Goal: Task Accomplishment & Management: Use online tool/utility

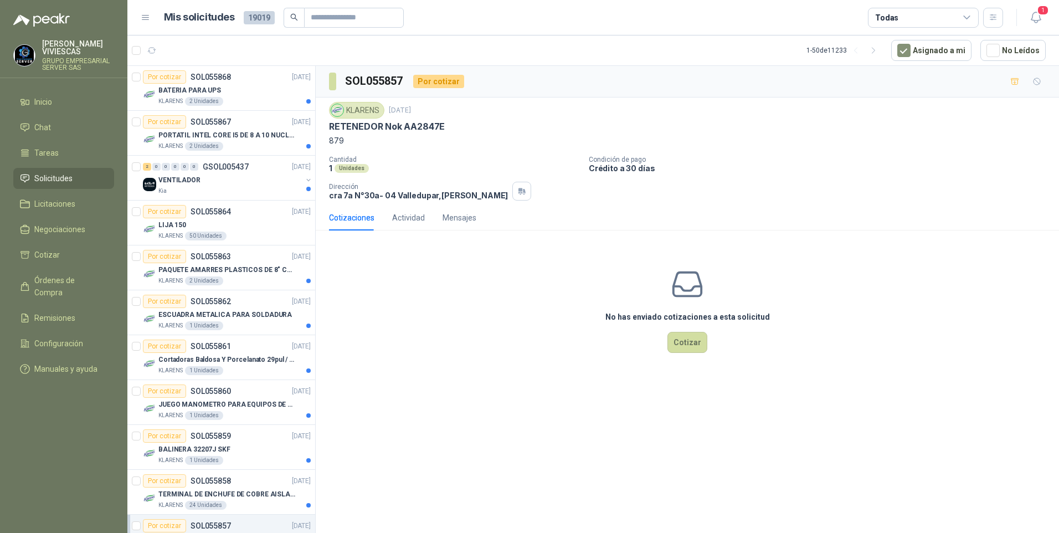
click at [56, 179] on span "Solicitudes" at bounding box center [53, 178] width 38 height 12
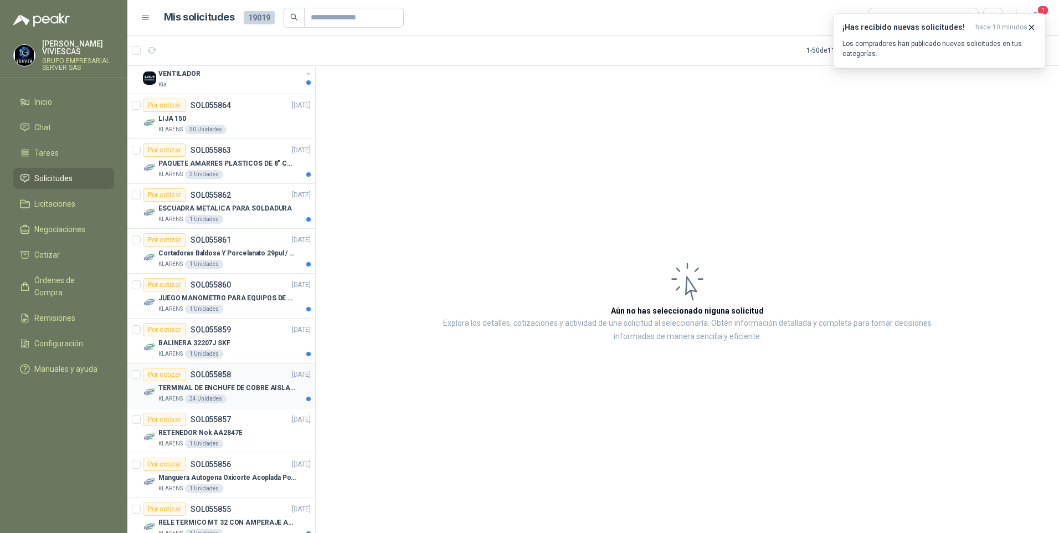
scroll to position [111, 0]
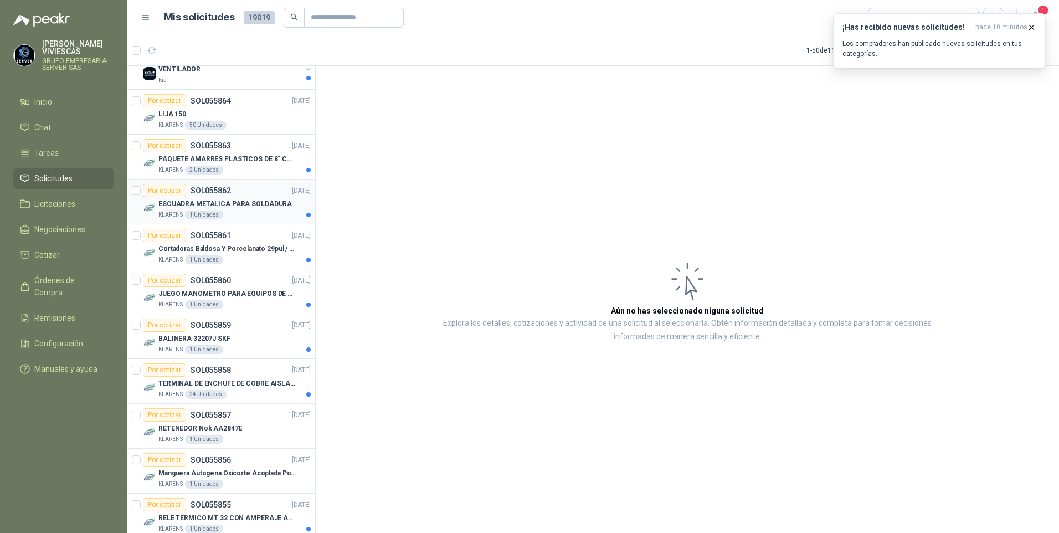
click at [215, 204] on p "ESCUADRA METALICA PARA SOLDADURA" at bounding box center [224, 204] width 133 height 11
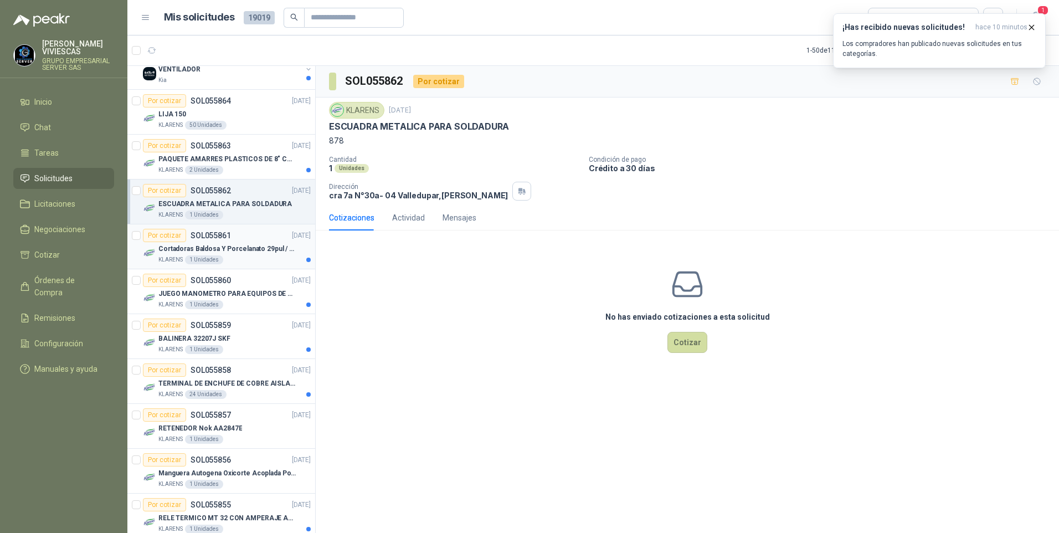
click at [251, 250] on p "Cortadoras Baldosa Y Porcelanato 29pul / 74cm - Truper 15827" at bounding box center [227, 249] width 138 height 11
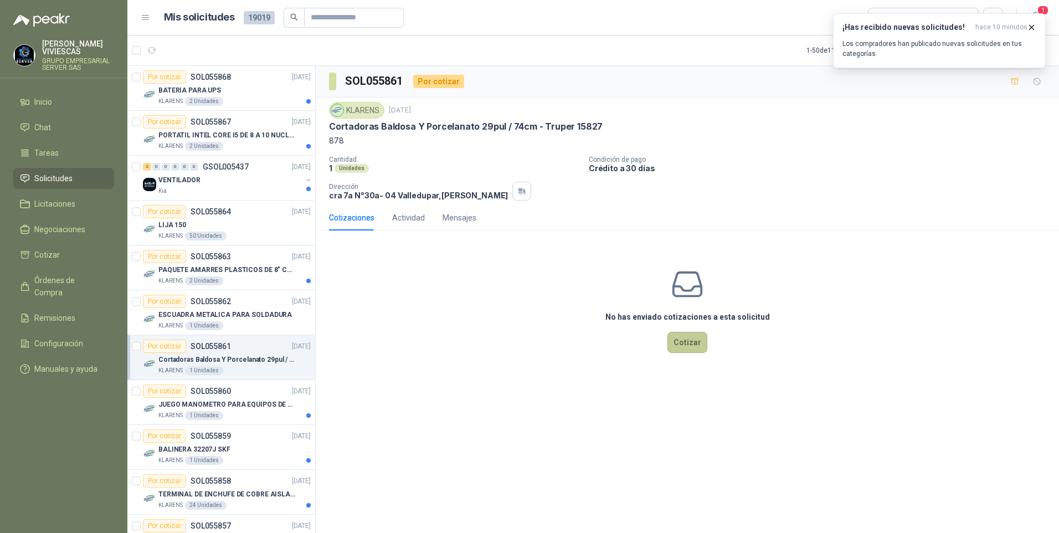
click at [700, 346] on button "Cotizar" at bounding box center [687, 342] width 40 height 21
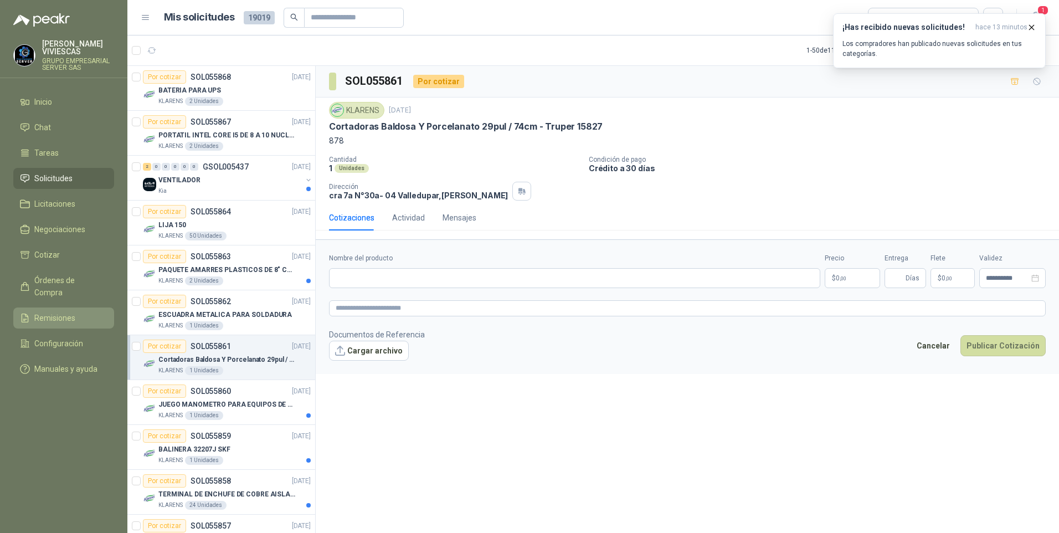
click at [63, 312] on span "Remisiones" at bounding box center [54, 318] width 41 height 12
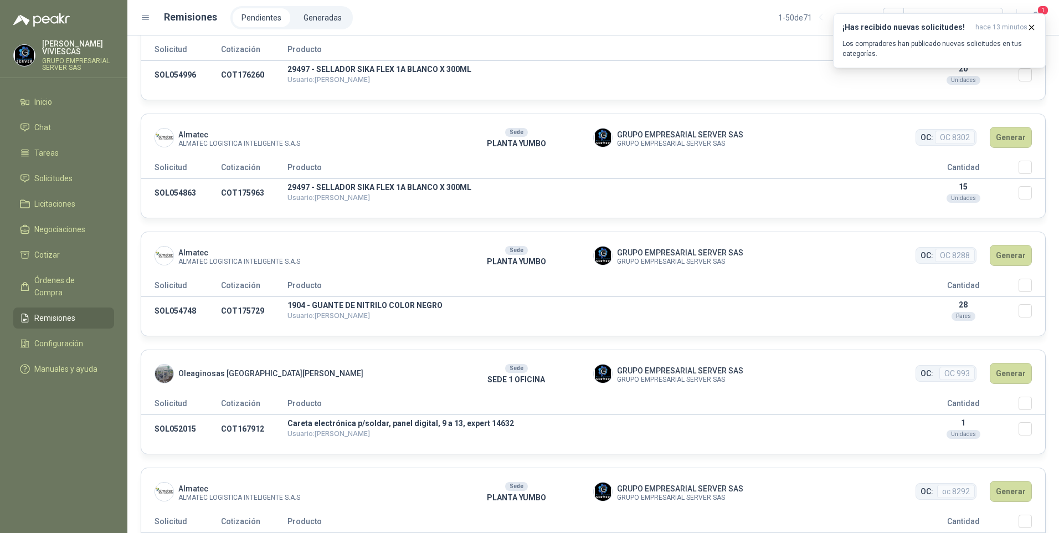
scroll to position [941, 0]
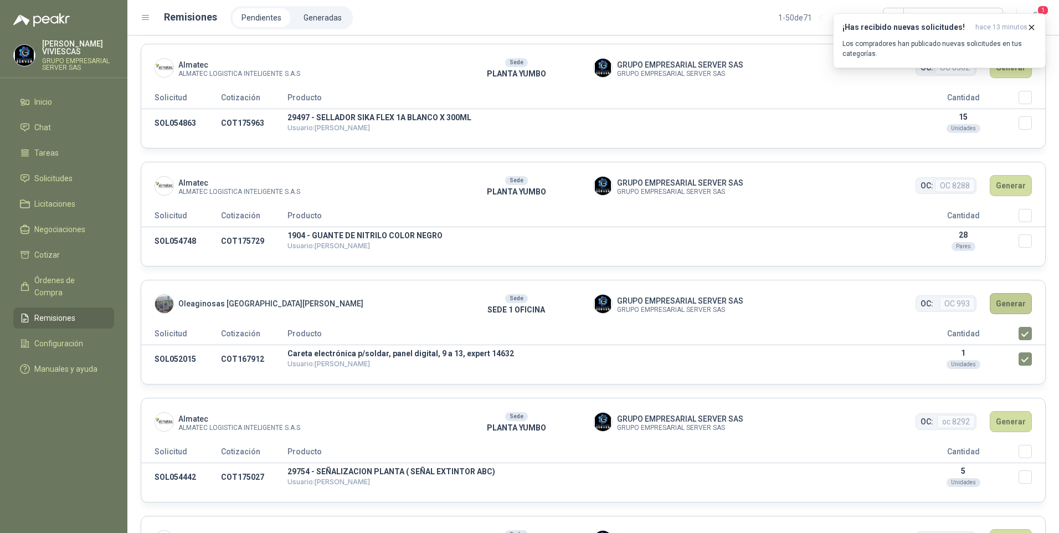
click at [1013, 306] on button "Generar" at bounding box center [1011, 303] width 42 height 21
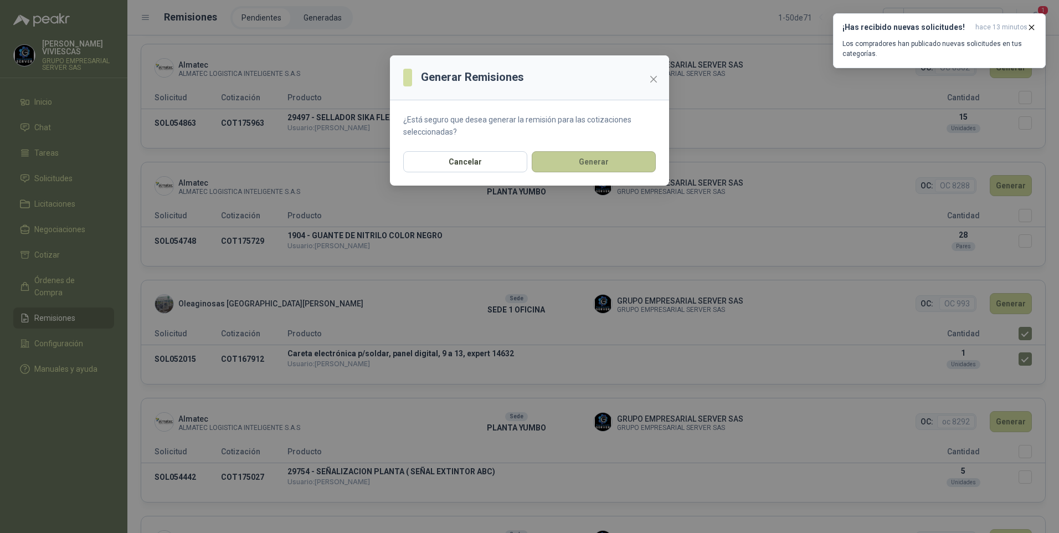
click at [588, 159] on button "Generar" at bounding box center [594, 161] width 124 height 21
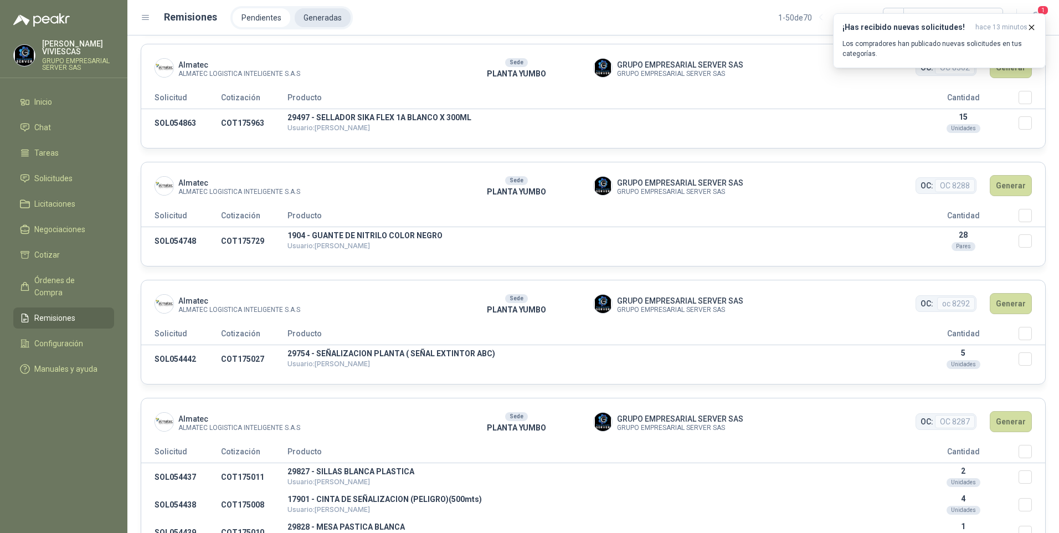
click at [311, 13] on li "Generadas" at bounding box center [323, 17] width 56 height 19
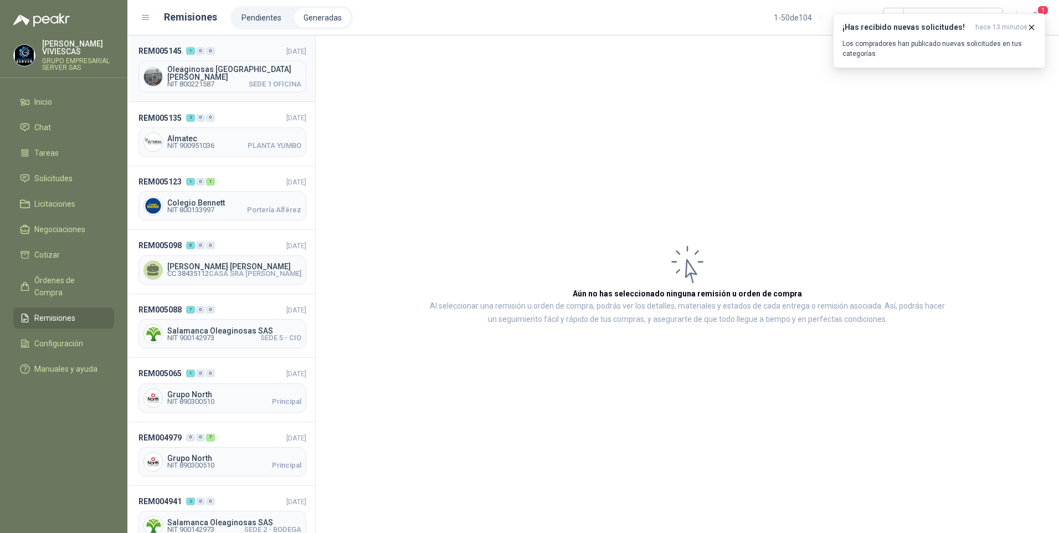
click at [214, 81] on span "NIT 800221587" at bounding box center [190, 84] width 47 height 7
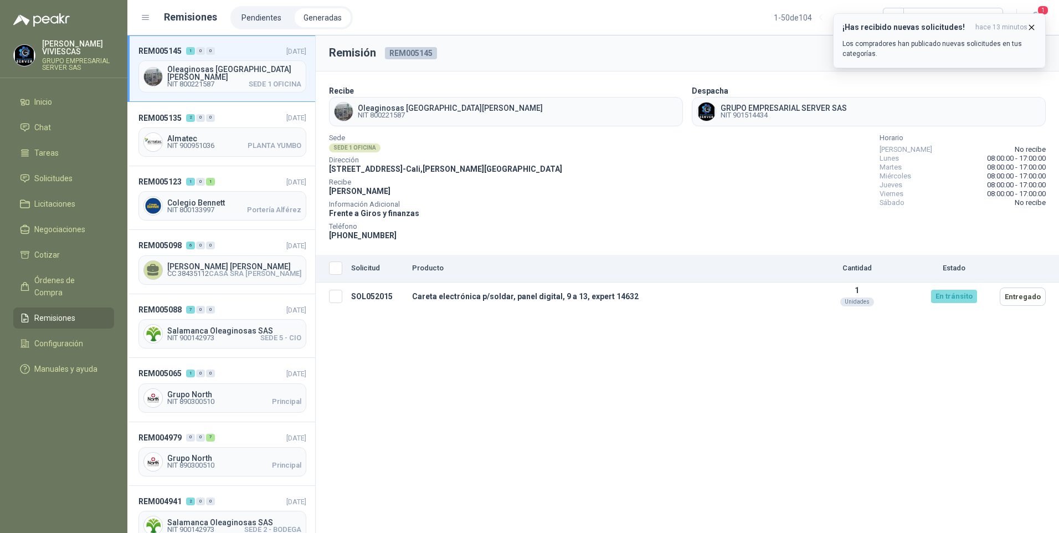
drag, startPoint x: 1034, startPoint y: 24, endPoint x: 943, endPoint y: 272, distance: 265.1
click at [1034, 24] on icon "button" at bounding box center [1031, 27] width 9 height 9
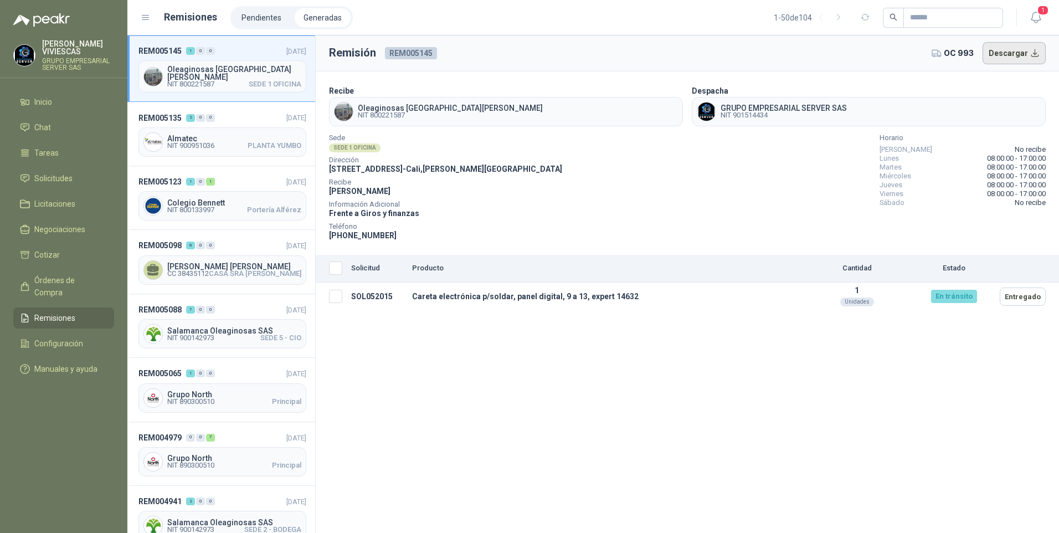
click at [1023, 61] on button "Descargar" at bounding box center [1014, 53] width 64 height 22
click at [47, 171] on link "Solicitudes" at bounding box center [63, 178] width 101 height 21
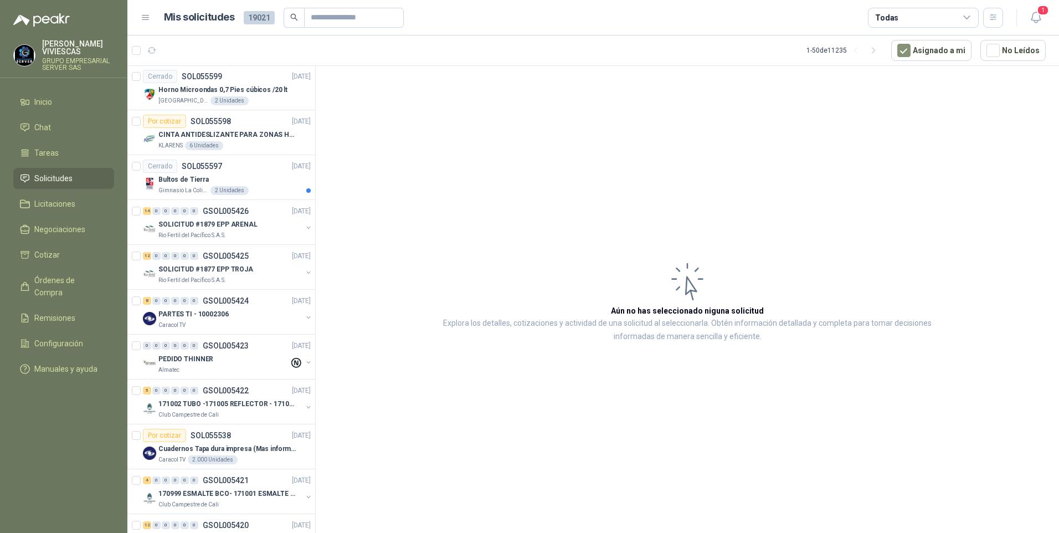
scroll to position [1575, 0]
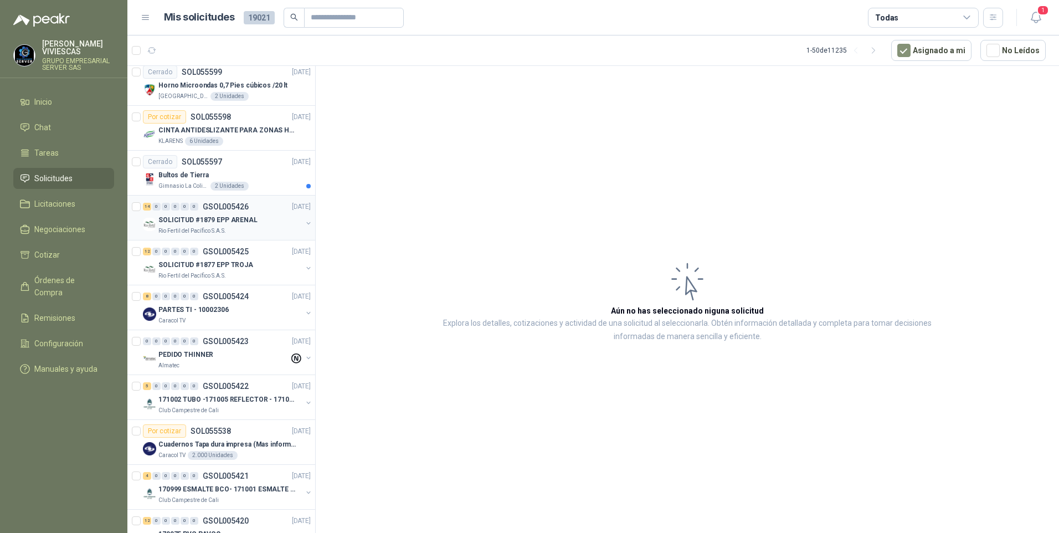
click at [181, 228] on p "Rio Fertil del Pacífico S.A.S." at bounding box center [192, 230] width 68 height 9
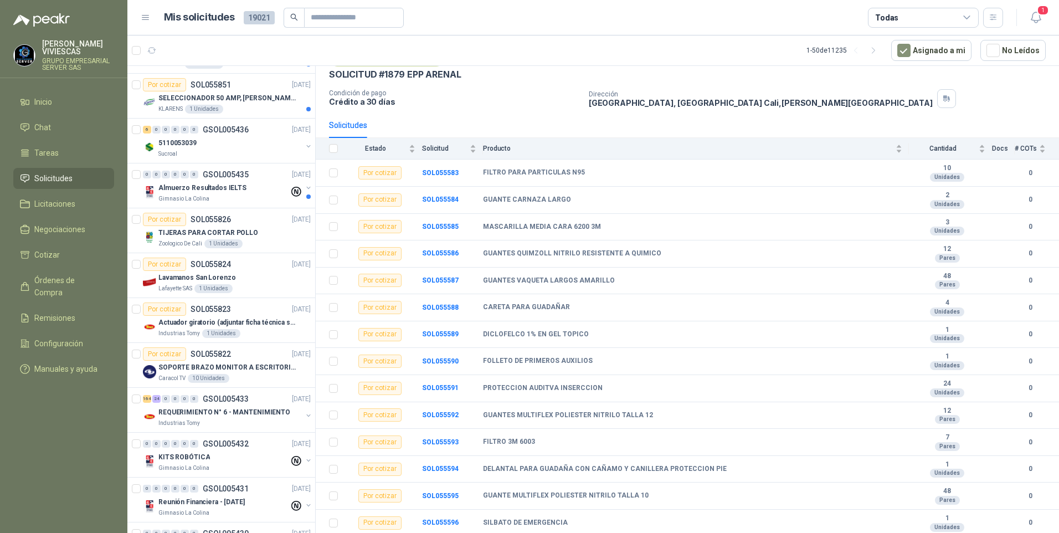
scroll to position [744, 0]
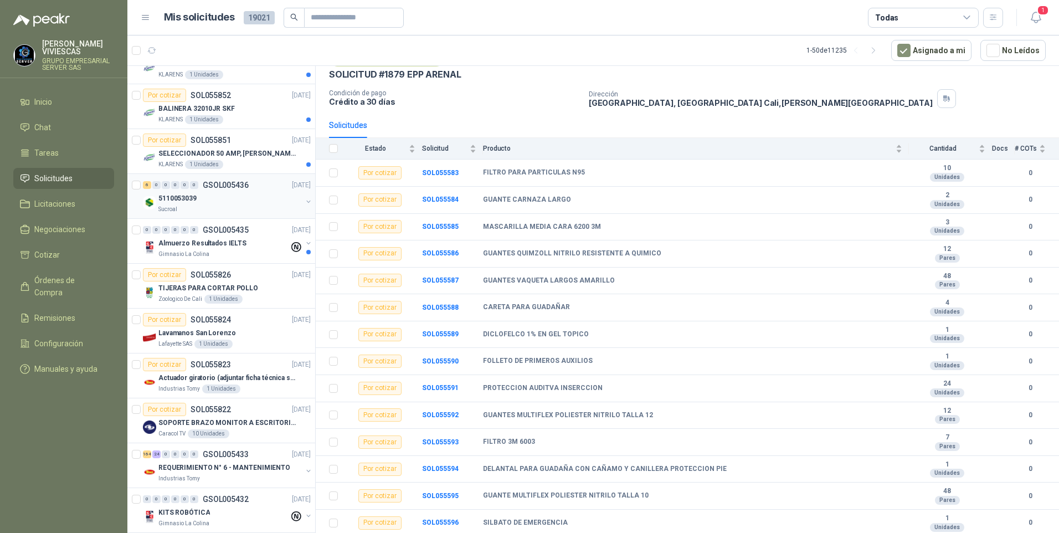
click at [174, 202] on p "5110053039" at bounding box center [177, 198] width 38 height 11
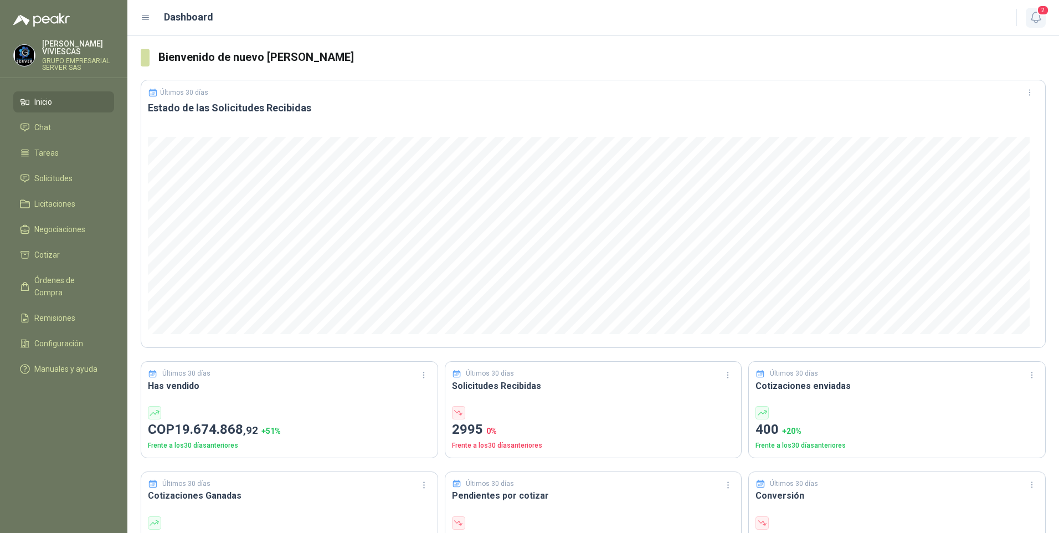
click at [1035, 17] on icon "button" at bounding box center [1036, 18] width 14 height 14
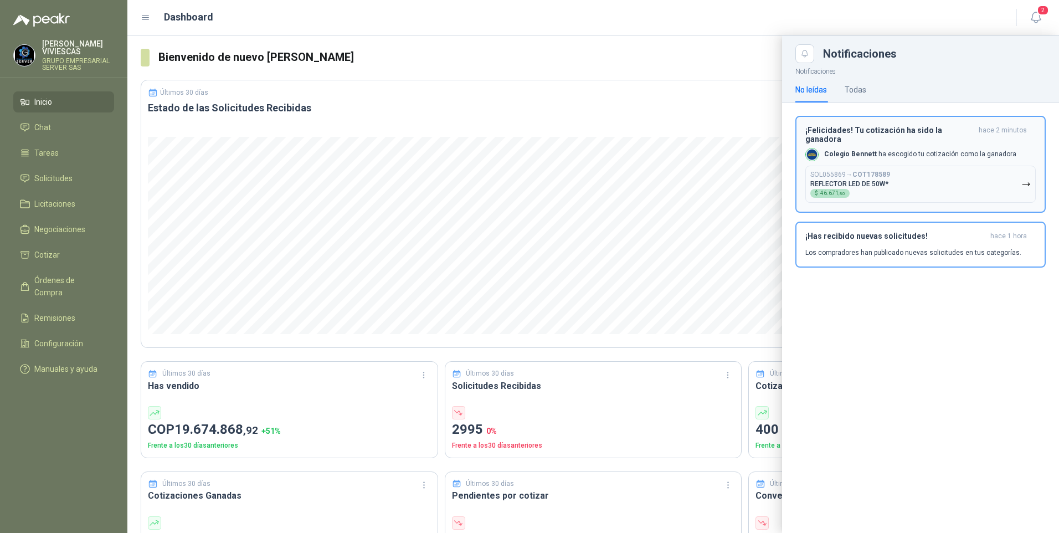
click at [873, 180] on p "REFLECTOR LED DE 50W*" at bounding box center [849, 184] width 78 height 8
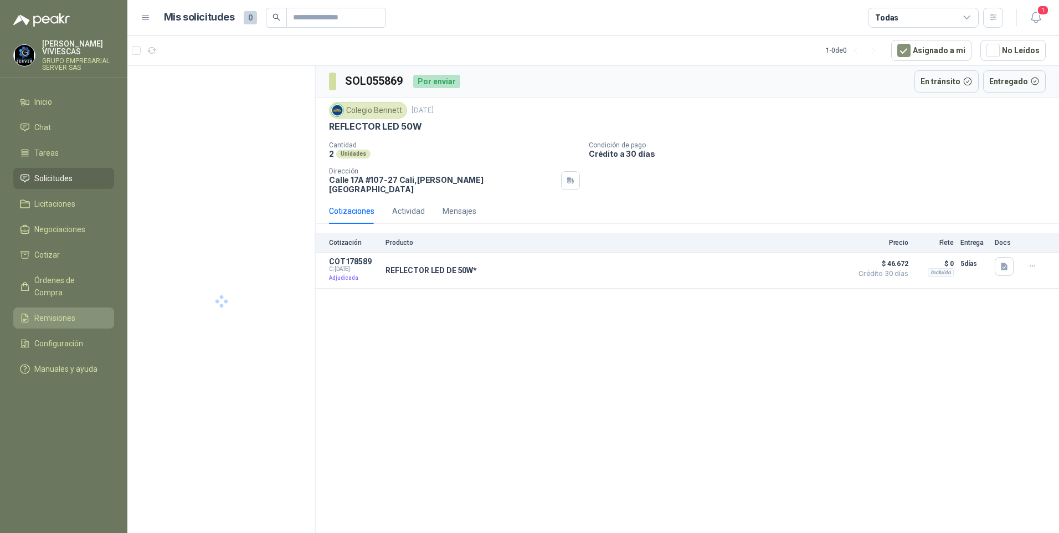
click at [43, 312] on span "Remisiones" at bounding box center [54, 318] width 41 height 12
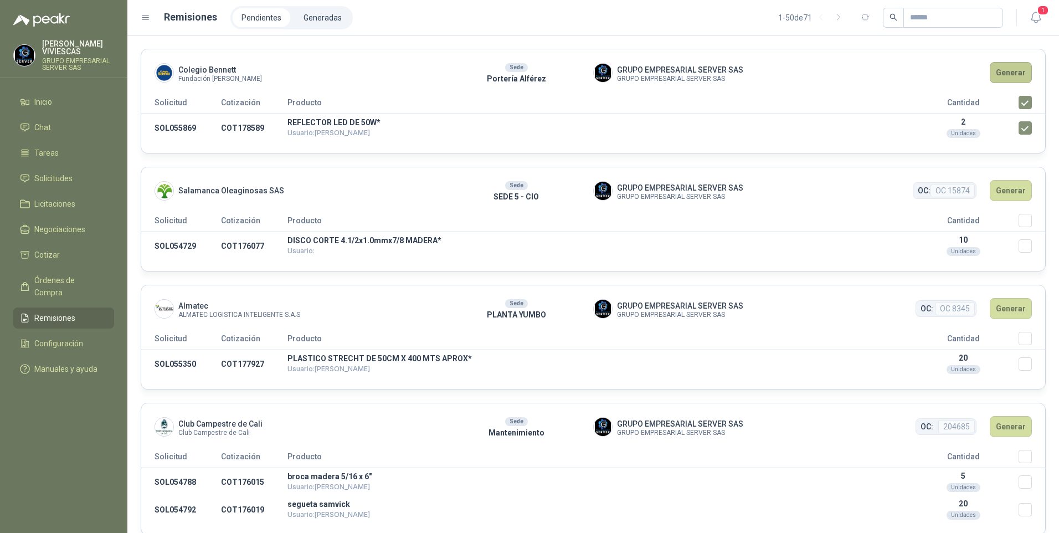
click at [1010, 69] on button "Generar" at bounding box center [1011, 72] width 42 height 21
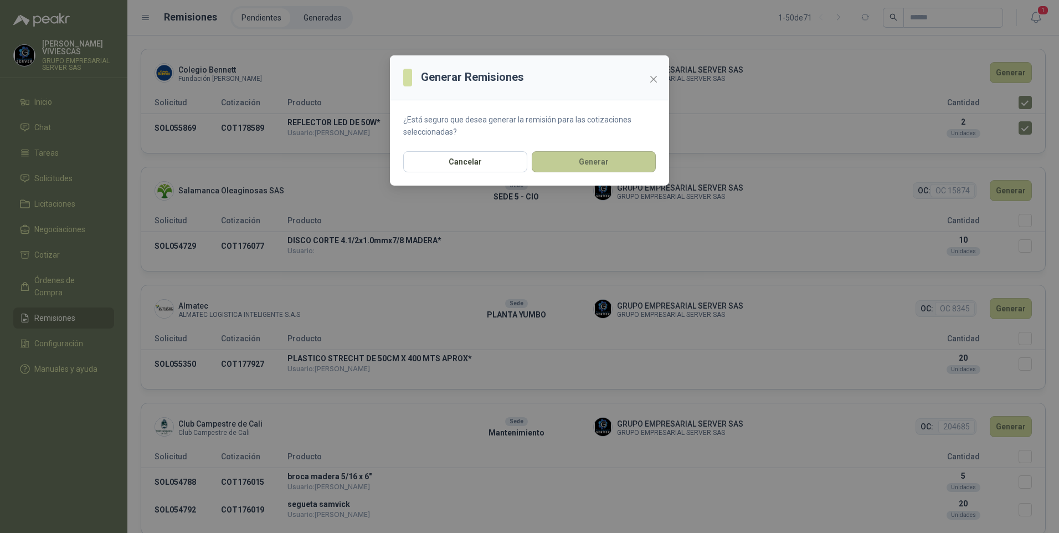
click at [606, 164] on button "Generar" at bounding box center [594, 161] width 124 height 21
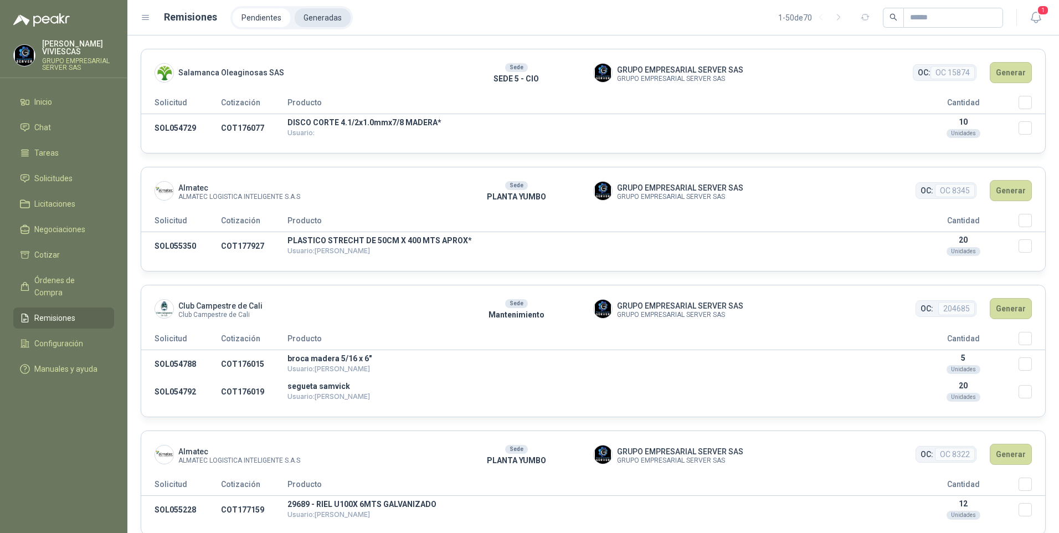
click at [318, 8] on li "Generadas" at bounding box center [323, 17] width 56 height 19
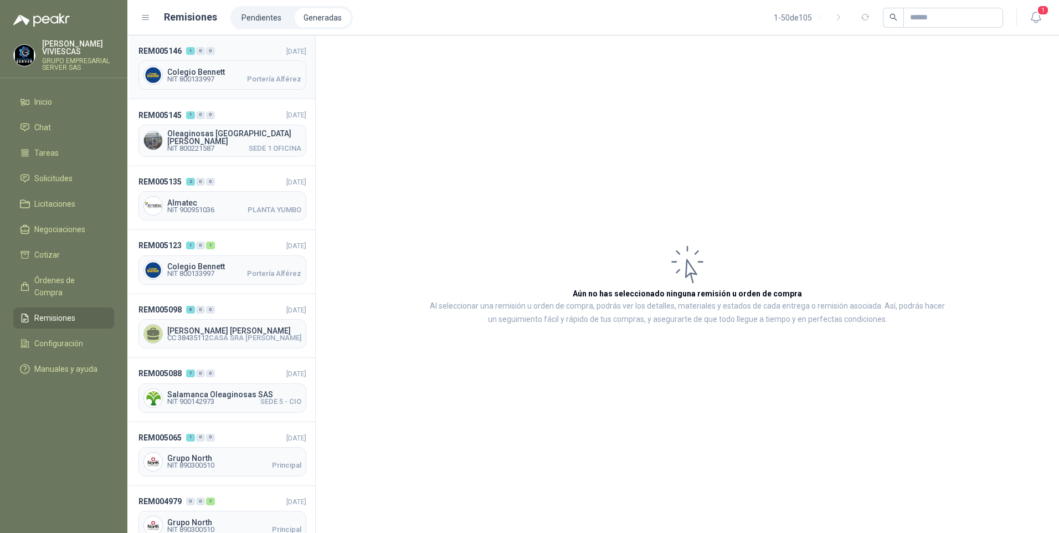
click at [212, 71] on span "Colegio Bennett" at bounding box center [234, 72] width 134 height 8
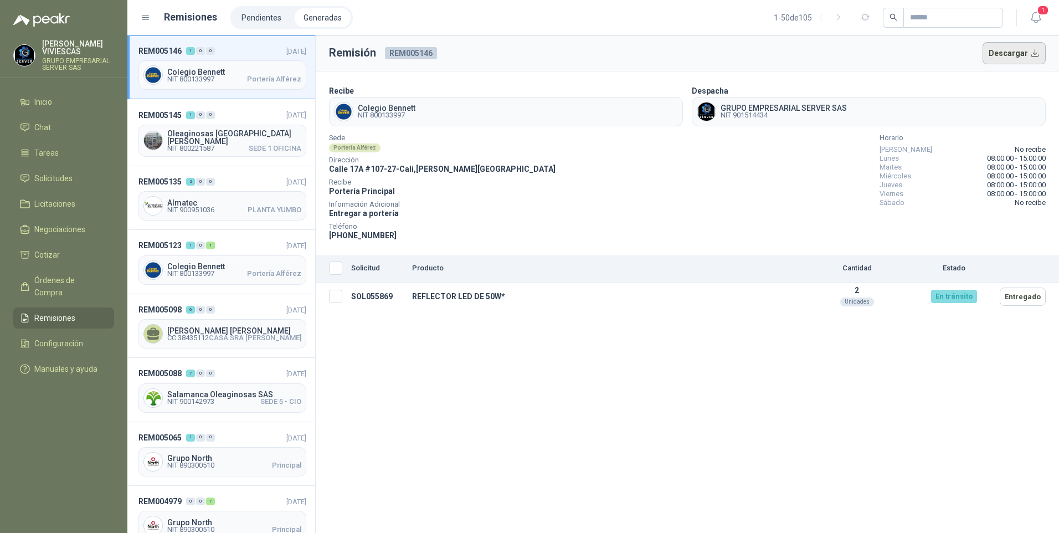
click at [1017, 55] on button "Descargar" at bounding box center [1014, 53] width 64 height 22
